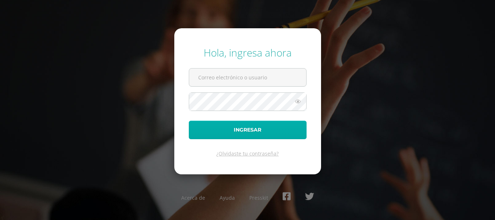
type input "[EMAIL_ADDRESS][DOMAIN_NAME]"
click at [237, 131] on button "Ingresar" at bounding box center [248, 130] width 118 height 18
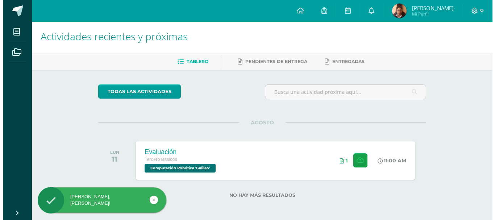
scroll to position [3, 0]
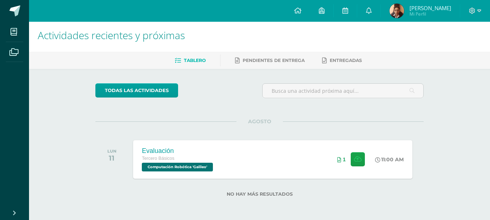
click at [406, 38] on h1 "Actividades recientes y próximas" at bounding box center [259, 35] width 443 height 33
click at [287, 141] on div "Evaluación Tercero Básicos Computación Robótica 'Galileo' 11:00 AM 1 Evaluación" at bounding box center [273, 159] width 282 height 39
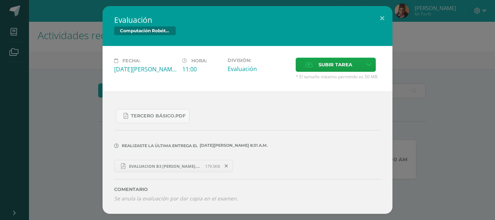
click at [162, 165] on span "EVALUACION B3 [PERSON_NAME].pdf" at bounding box center [165, 165] width 80 height 5
click at [225, 165] on icon at bounding box center [226, 165] width 3 height 5
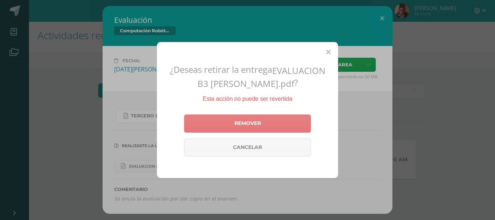
click at [245, 123] on link "Remover" at bounding box center [247, 124] width 127 height 18
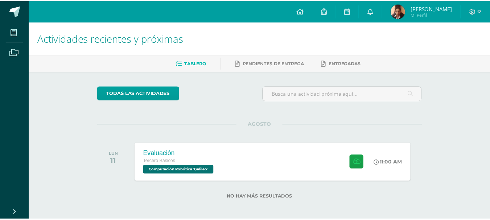
scroll to position [3, 0]
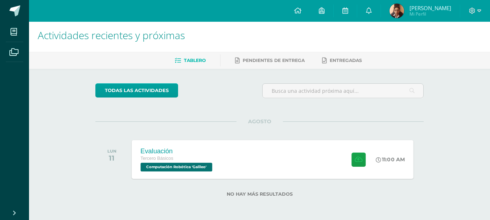
click at [200, 173] on div "Evaluación Tercero Básicos Computación Robótica 'Galileo'" at bounding box center [177, 159] width 91 height 39
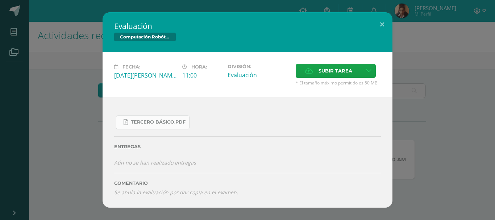
click at [162, 123] on span "Tercero Básico.pdf" at bounding box center [158, 122] width 55 height 6
click at [346, 74] on span "Subir tarea" at bounding box center [336, 70] width 34 height 13
click at [0, 0] on input "Subir tarea" at bounding box center [0, 0] width 0 height 0
click at [341, 70] on span "Subir tarea" at bounding box center [336, 70] width 34 height 13
click at [0, 0] on input "Subir tarea" at bounding box center [0, 0] width 0 height 0
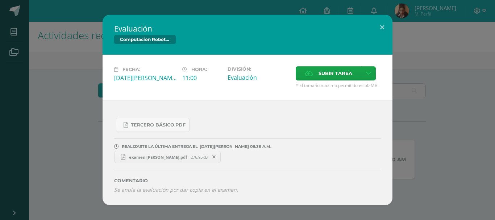
click at [83, 81] on div "Evaluación Computación Robótica Fecha: Lunes 11 de Agosto Hora: 11:00 División:…" at bounding box center [247, 110] width 489 height 190
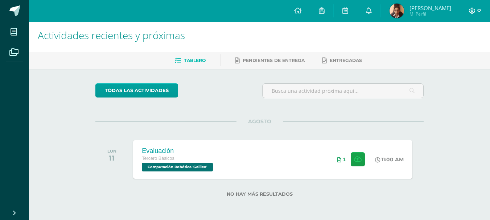
click at [471, 9] on icon at bounding box center [472, 11] width 7 height 7
click at [452, 48] on span "Cerrar sesión" at bounding box center [456, 49] width 33 height 7
